Goal: Information Seeking & Learning: Understand process/instructions

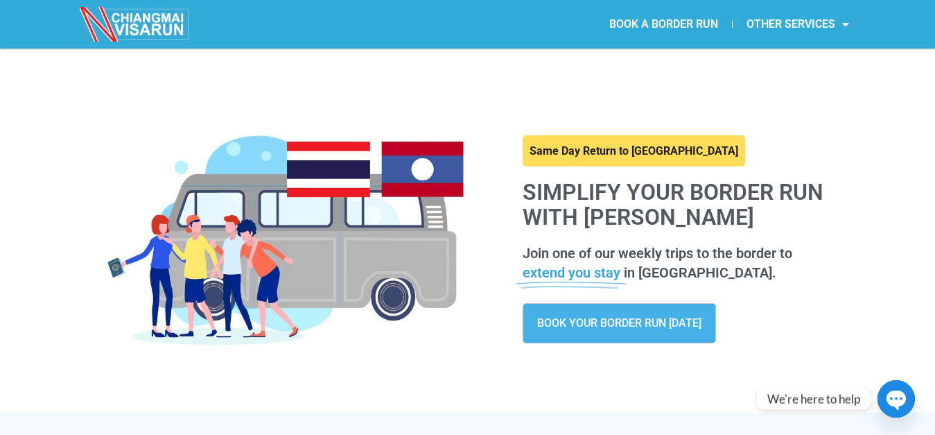
click at [654, 19] on link "BOOK A BORDER RUN" at bounding box center [663, 24] width 137 height 32
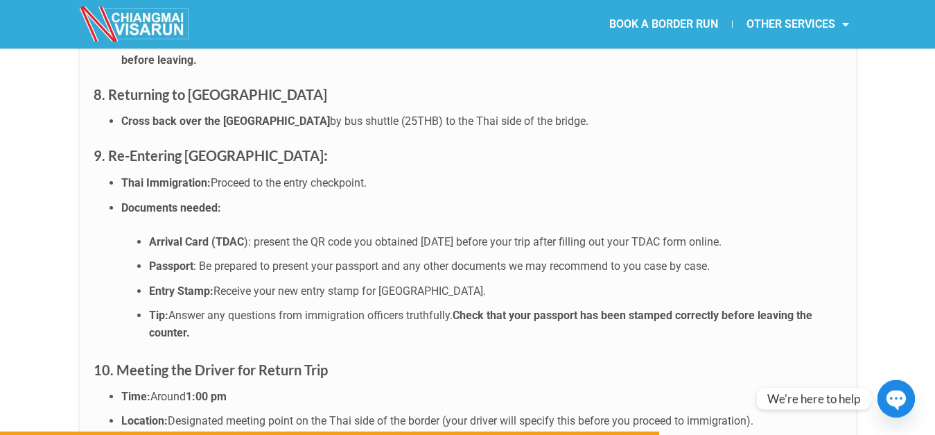
scroll to position [4666, 0]
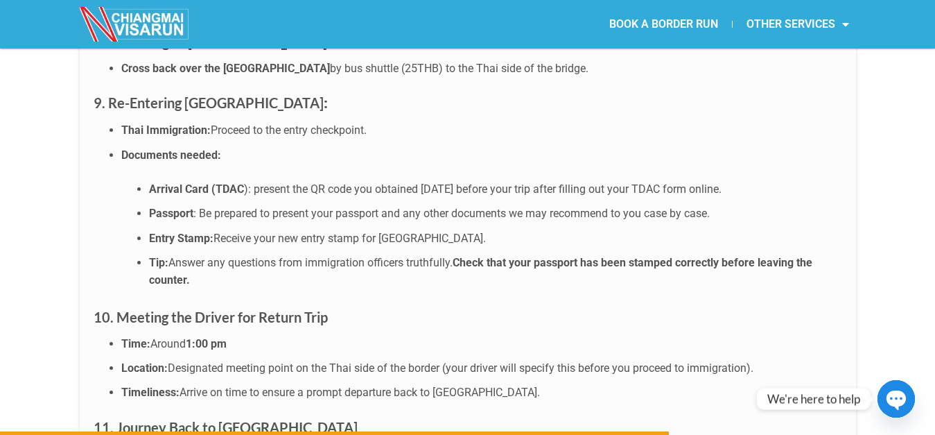
drag, startPoint x: 459, startPoint y: 210, endPoint x: 247, endPoint y: 230, distance: 213.0
click at [247, 254] on li "Tip: Answer any questions from immigration officers truthfully. Check that your…" at bounding box center [495, 271] width 693 height 35
click at [256, 254] on li "Tip: Answer any questions from immigration officers truthfully. Check that your…" at bounding box center [495, 271] width 693 height 35
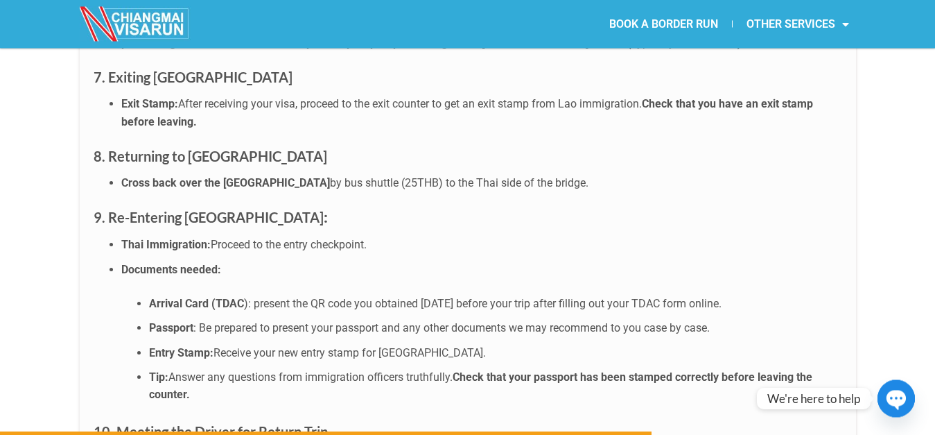
scroll to position [4525, 0]
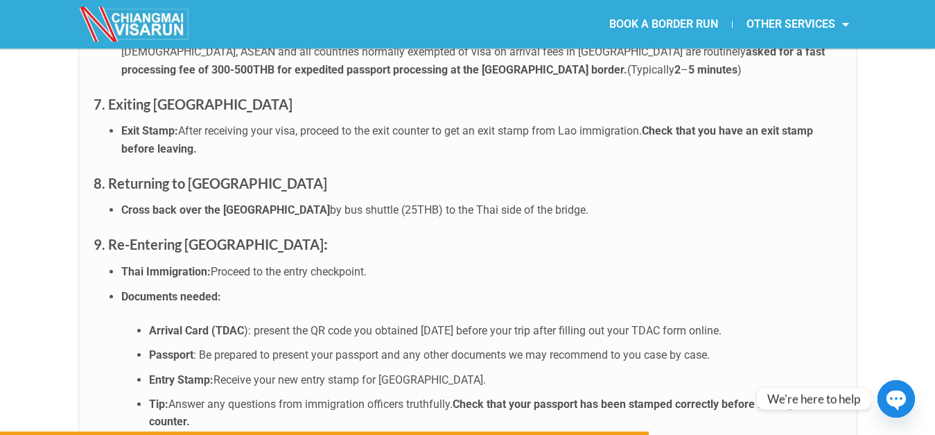
drag, startPoint x: 122, startPoint y: 216, endPoint x: 380, endPoint y: 222, distance: 257.9
click at [380, 263] on li "Thai Immigration: Proceed to the entry checkpoint." at bounding box center [481, 272] width 721 height 18
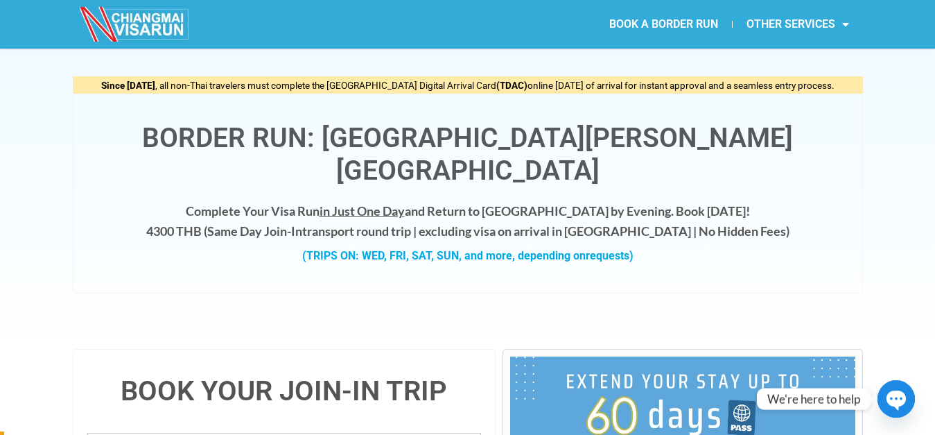
scroll to position [0, 0]
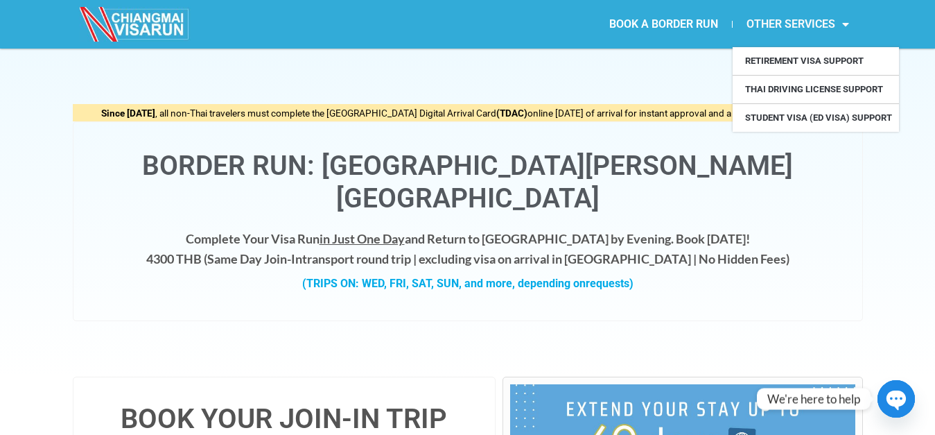
click at [866, 184] on div "Since [DATE] , all non-Thai travelers must complete the [GEOGRAPHIC_DATA] Digit…" at bounding box center [467, 213] width 935 height 328
